Goal: Information Seeking & Learning: Learn about a topic

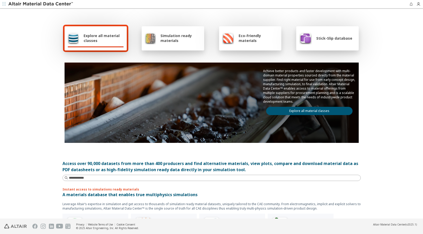
click at [105, 36] on span "Explore all material classes" at bounding box center [104, 38] width 40 height 10
click at [88, 34] on span "Explore all material classes" at bounding box center [104, 38] width 40 height 10
click at [69, 36] on img at bounding box center [74, 38] width 12 height 12
drag, startPoint x: 306, startPoint y: 108, endPoint x: 303, endPoint y: 110, distance: 4.0
click at [306, 108] on link "Explore all material classes" at bounding box center [309, 111] width 86 height 8
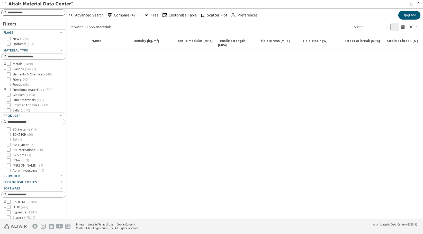
click at [22, 13] on input at bounding box center [36, 12] width 57 height 5
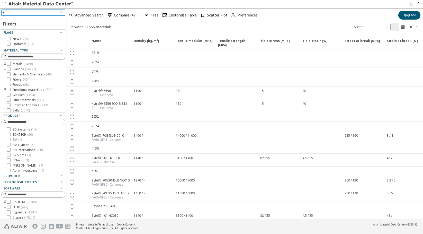
type input "***"
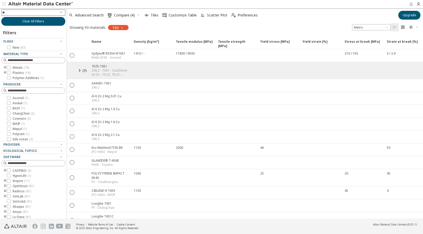
type input "***"
click at [10, 72] on icon at bounding box center [9, 73] width 4 height 4
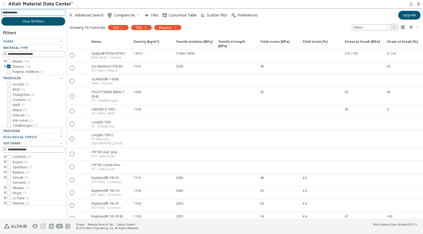
click at [43, 13] on input at bounding box center [33, 13] width 63 height 6
click at [145, 27] on icon "button" at bounding box center [145, 28] width 4 height 4
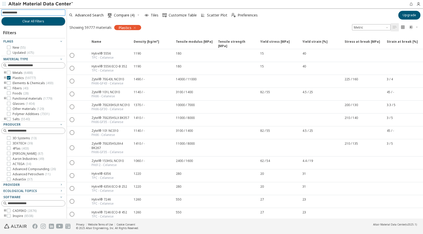
click at [26, 12] on input at bounding box center [33, 13] width 63 height 6
type input "***"
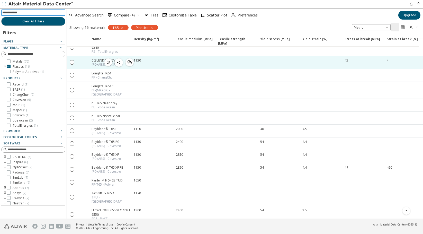
scroll to position [49, 0]
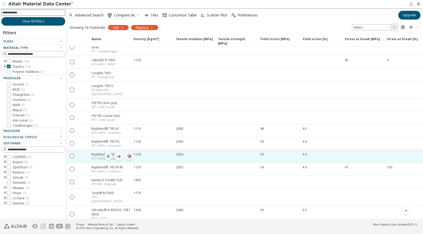
click at [109, 154] on icon "button" at bounding box center [108, 156] width 4 height 4
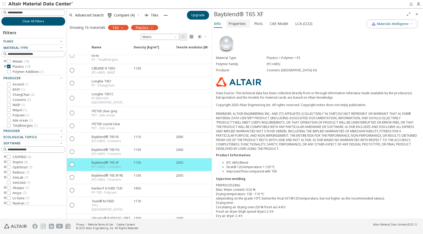
click at [242, 24] on span "Properties" at bounding box center [236, 24] width 17 height 8
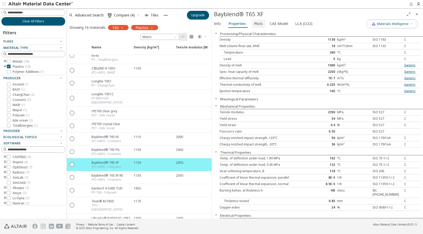
click at [254, 23] on span "Plots" at bounding box center [258, 24] width 9 height 8
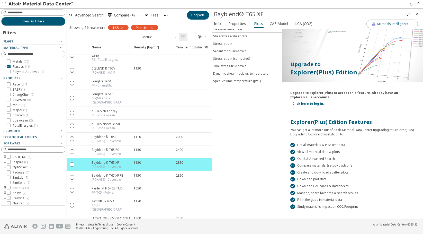
scroll to position [30, 0]
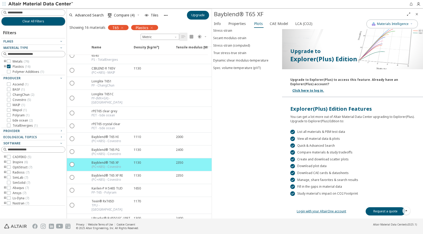
click at [336, 211] on link "Login with your AltairOne account" at bounding box center [321, 211] width 49 height 4
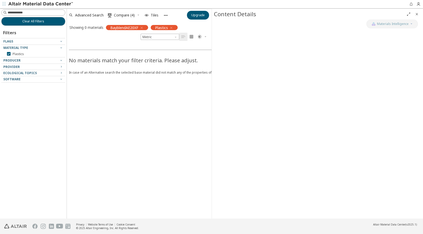
click at [141, 27] on icon "button" at bounding box center [142, 28] width 4 height 4
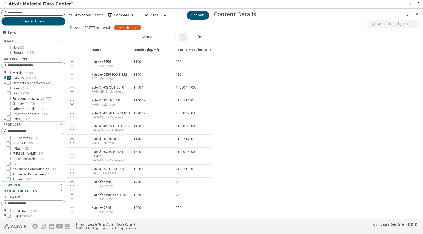
click at [34, 13] on input at bounding box center [36, 12] width 57 height 5
type input "***"
click at [31, 21] on span "Clear All Filters" at bounding box center [33, 21] width 22 height 4
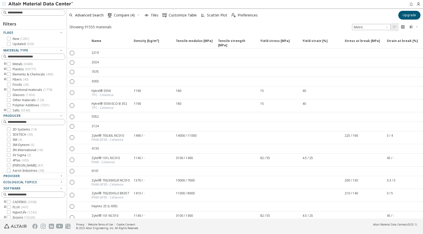
drag, startPoint x: 7, startPoint y: 68, endPoint x: 27, endPoint y: 35, distance: 38.1
click at [7, 69] on icon at bounding box center [9, 69] width 4 height 4
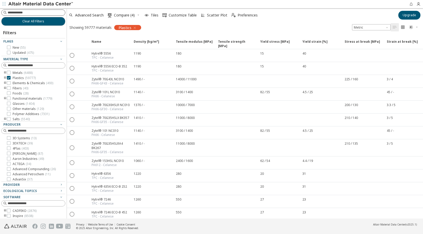
click at [23, 13] on input at bounding box center [36, 12] width 57 height 5
type input "***"
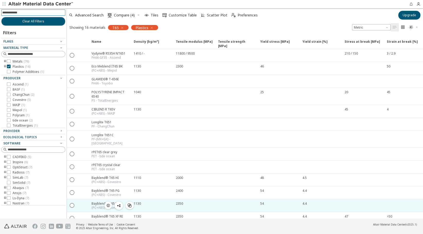
click at [110, 203] on icon "button" at bounding box center [108, 205] width 4 height 4
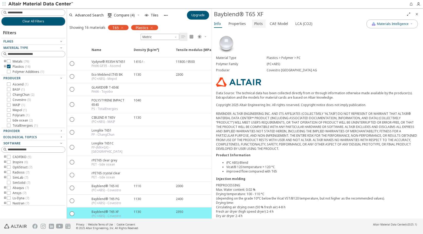
click at [255, 25] on span "Plots" at bounding box center [258, 24] width 9 height 8
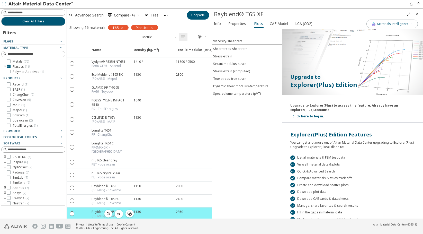
click at [97, 209] on div "Bayblend® T65 XF" at bounding box center [107, 211] width 30 height 4
click at [73, 211] on icon "" at bounding box center [72, 213] width 5 height 5
click at [200, 16] on span "Upgrade" at bounding box center [197, 15] width 13 height 4
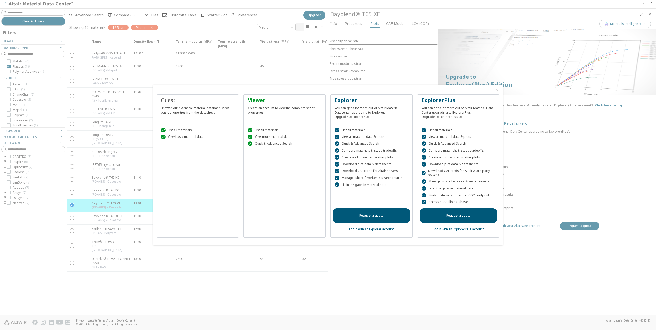
drag, startPoint x: 601, startPoint y: 44, endPoint x: 617, endPoint y: 42, distance: 16.6
click at [423, 44] on div at bounding box center [328, 165] width 656 height 330
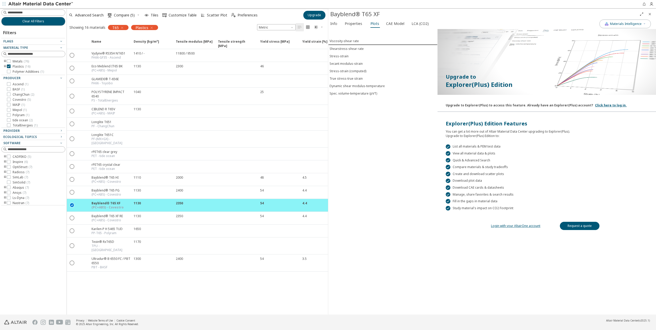
click at [423, 13] on icon "Close" at bounding box center [650, 14] width 4 height 4
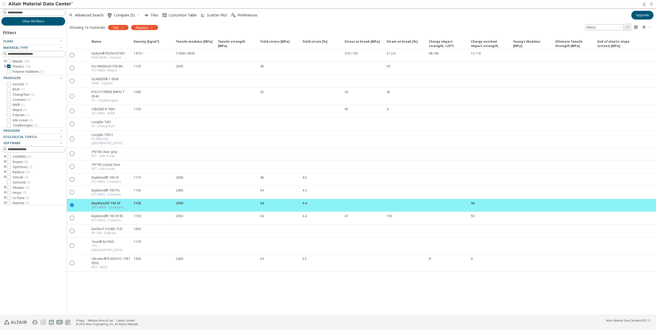
click at [423, 3] on icon "button" at bounding box center [653, 4] width 7 height 4
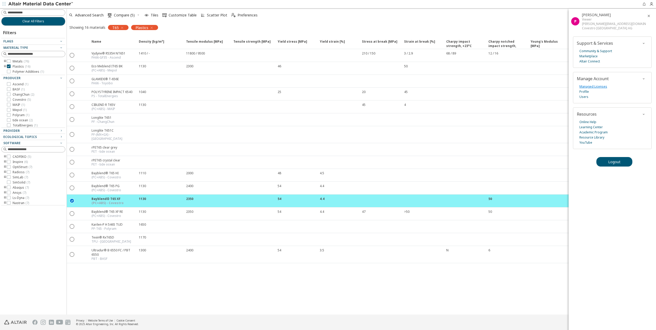
click at [423, 87] on link "Managed Licenses" at bounding box center [594, 86] width 28 height 5
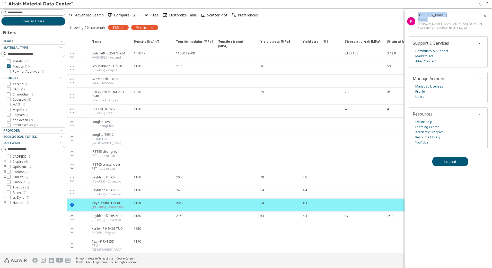
drag, startPoint x: 417, startPoint y: 20, endPoint x: 432, endPoint y: 20, distance: 15.2
click at [423, 20] on div "P Pascal Brandt Viewer pascal.brandt@covestro.com Covestro Deutschland AG" at bounding box center [445, 21] width 83 height 25
copy div "Pascal Brandt Viewer"
click at [423, 16] on span "button" at bounding box center [484, 16] width 6 height 8
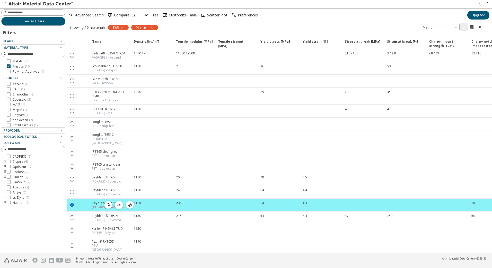
click at [108, 203] on icon "button" at bounding box center [108, 205] width 4 height 4
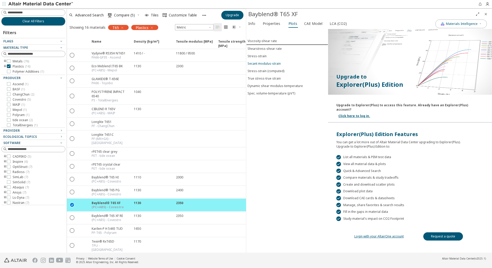
click at [260, 64] on div "Secant modulus-strain" at bounding box center [263, 63] width 33 height 4
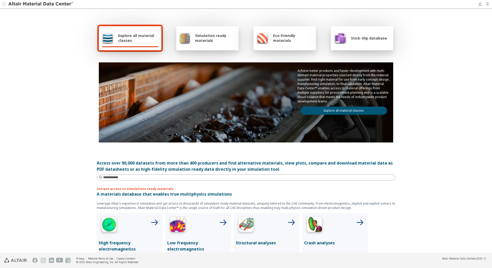
click at [487, 2] on span "button" at bounding box center [488, 4] width 7 height 8
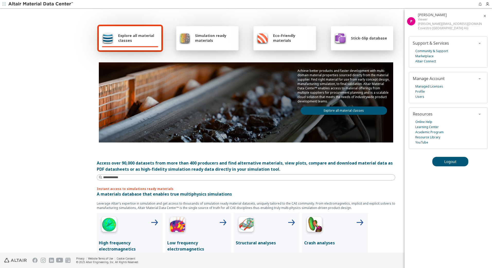
drag, startPoint x: 384, startPoint y: 17, endPoint x: 370, endPoint y: 18, distance: 13.9
click at [383, 17] on div "Explore all material classes Simulation ready materials Eco-Friendly materials …" at bounding box center [246, 83] width 298 height 149
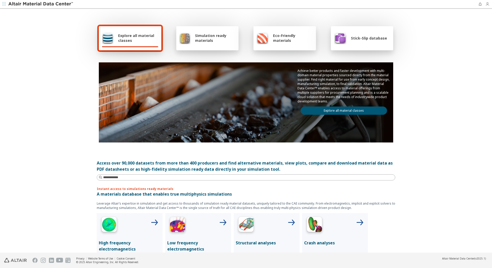
click at [487, 4] on icon "button" at bounding box center [487, 4] width 4 height 4
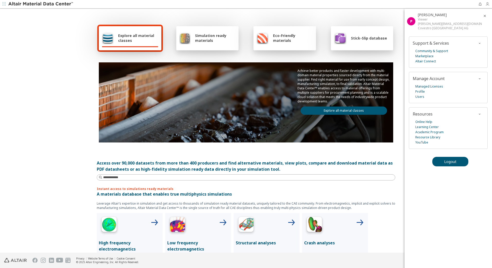
click at [487, 4] on icon "button" at bounding box center [487, 4] width 4 height 4
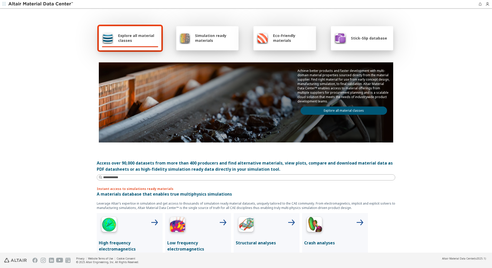
click at [350, 113] on link "Explore all material classes" at bounding box center [343, 111] width 86 height 8
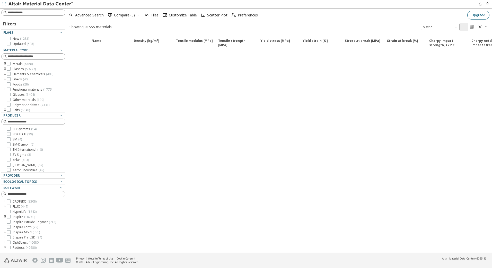
click at [473, 13] on button "Upgrade" at bounding box center [478, 15] width 22 height 9
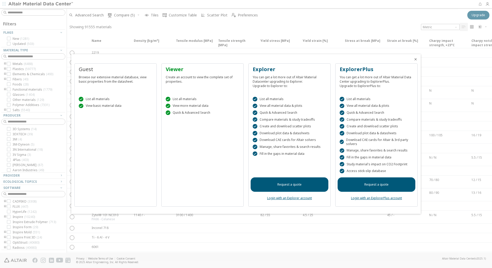
click at [381, 199] on link "Login with an ExplorerPlus account" at bounding box center [376, 198] width 51 height 4
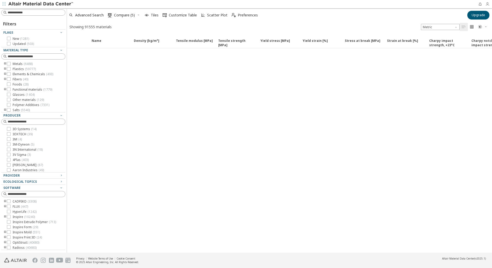
click at [487, 2] on icon "button" at bounding box center [487, 4] width 4 height 4
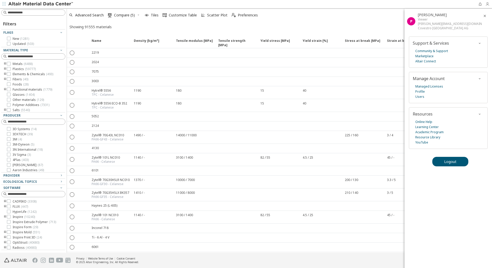
click at [486, 3] on icon "button" at bounding box center [487, 4] width 4 height 4
